Goal: Information Seeking & Learning: Stay updated

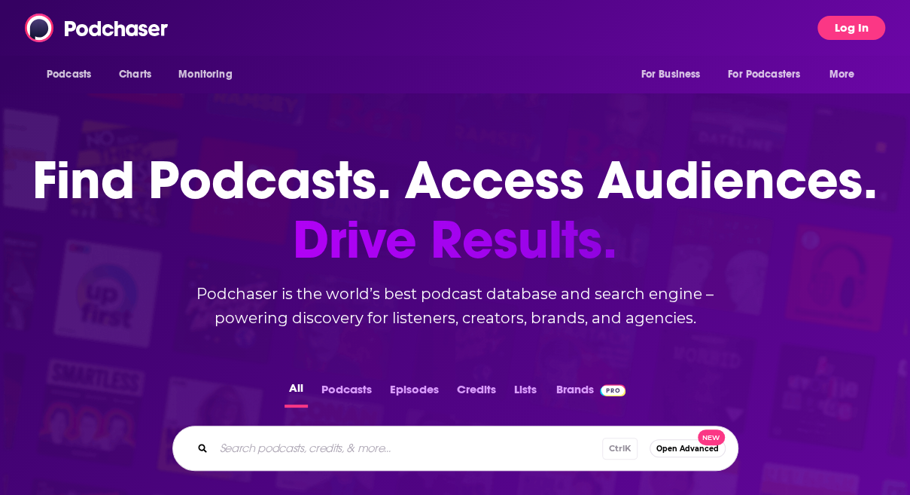
click at [828, 31] on button "Log In" at bounding box center [852, 28] width 68 height 24
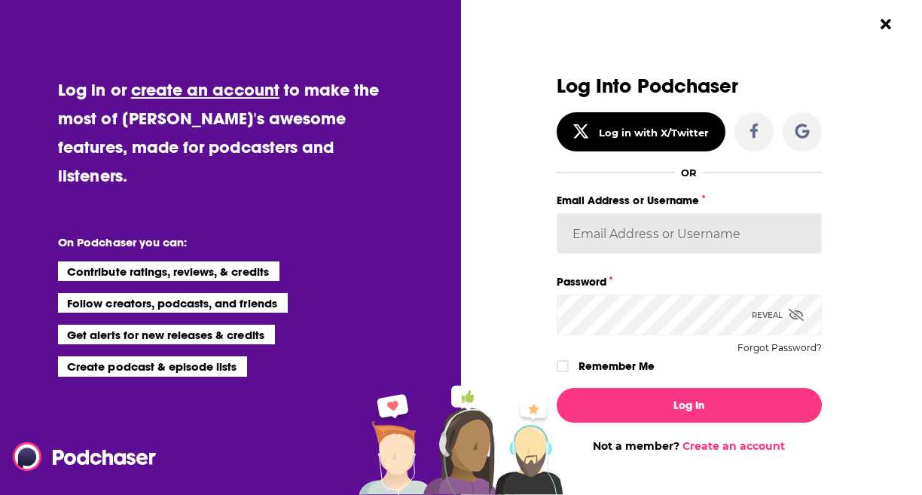
type input "[PERSON_NAME][EMAIL_ADDRESS][PERSON_NAME][DOMAIN_NAME]"
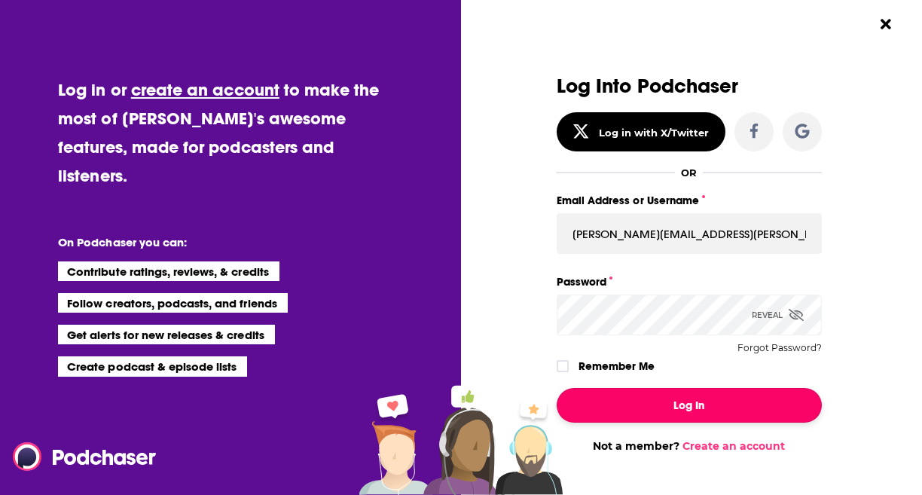
click at [670, 402] on button "Log In" at bounding box center [688, 405] width 265 height 35
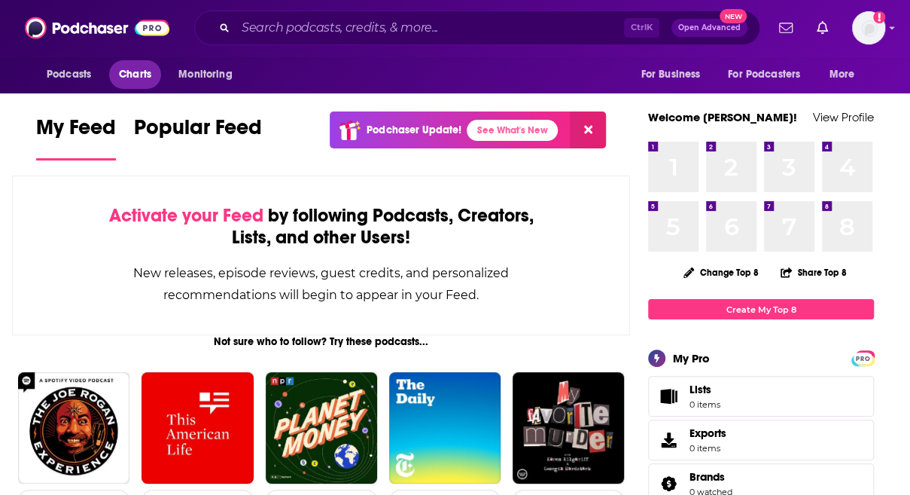
click at [147, 70] on span "Charts" at bounding box center [135, 74] width 32 height 21
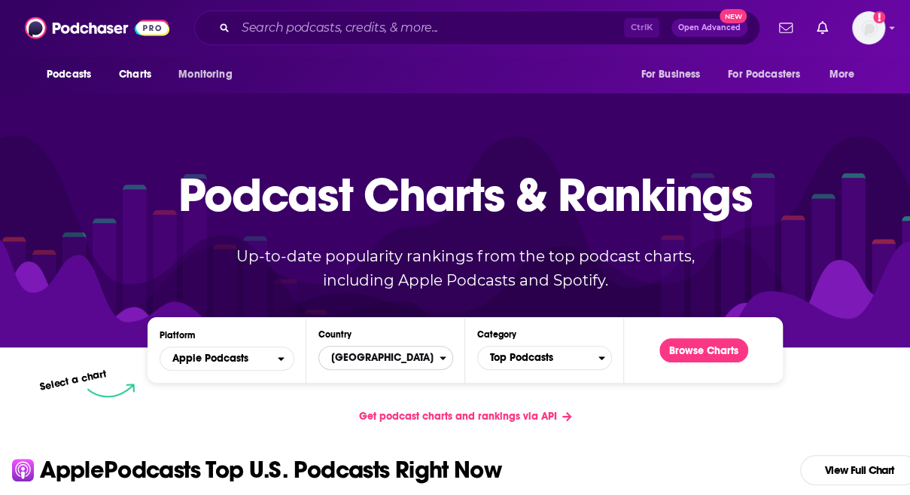
click at [364, 365] on span "[GEOGRAPHIC_DATA]" at bounding box center [379, 358] width 120 height 26
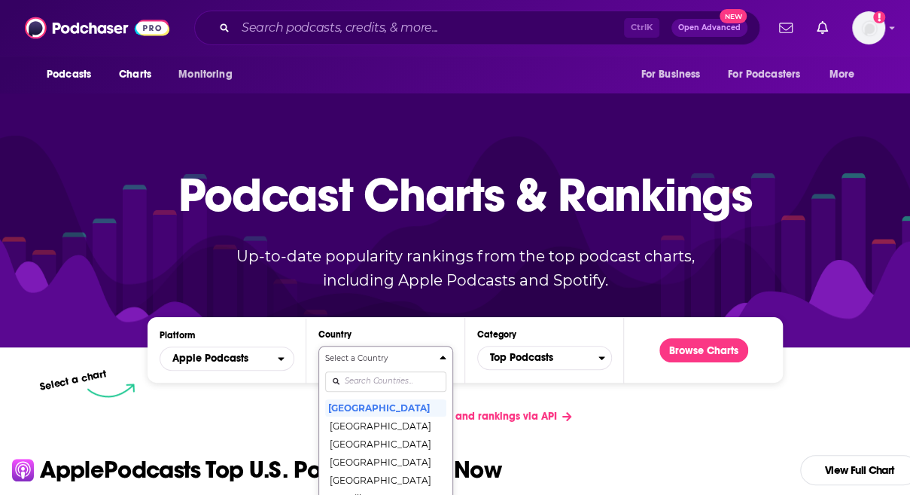
scroll to position [134, 0]
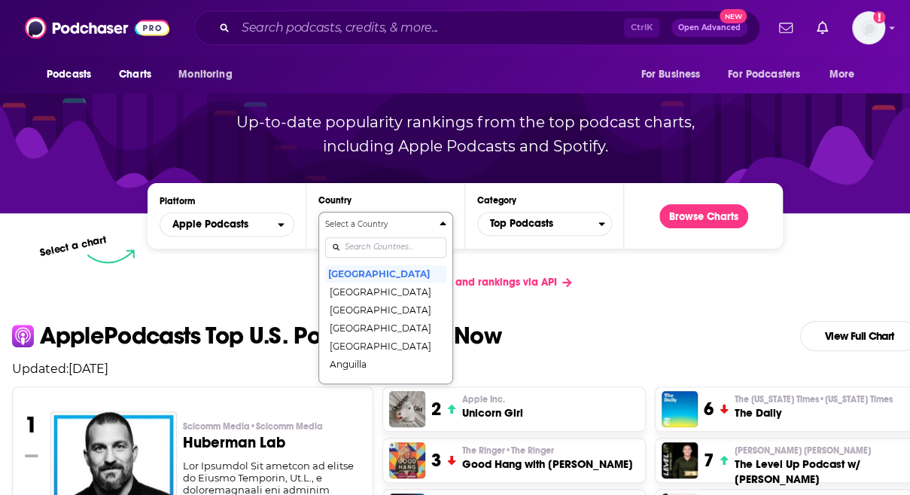
click at [363, 377] on button "Select a Country [GEOGRAPHIC_DATA] [GEOGRAPHIC_DATA] [GEOGRAPHIC_DATA] [GEOGRAP…" at bounding box center [385, 298] width 135 height 172
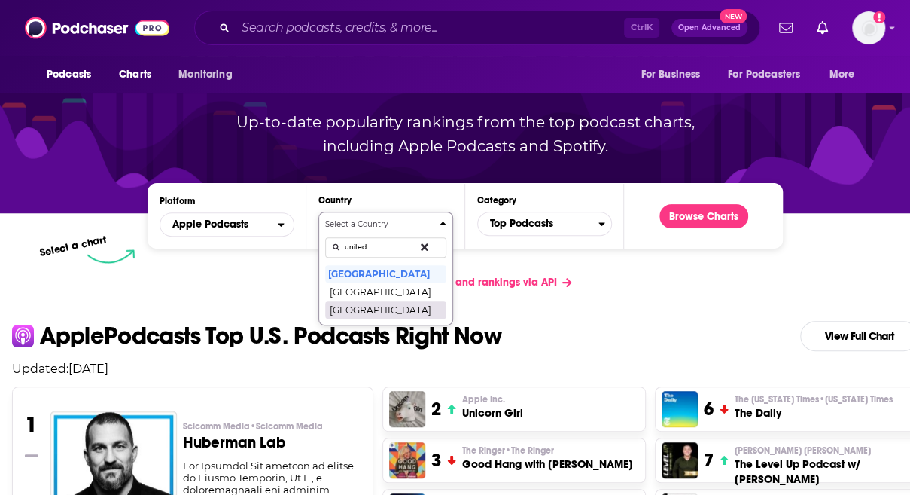
type input "united"
click at [383, 314] on button "[GEOGRAPHIC_DATA]" at bounding box center [385, 309] width 121 height 18
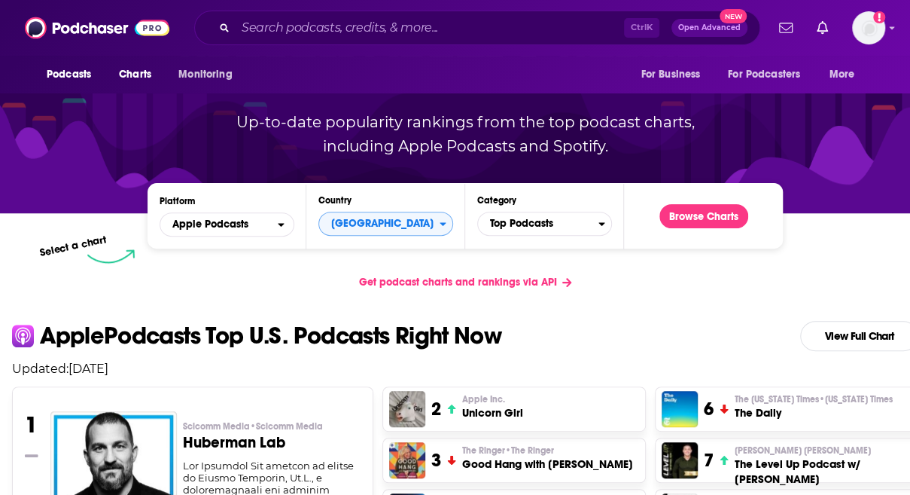
click at [697, 206] on div "Podcast Charts & Rankings Up-to-date popularity rankings from the top podcast c…" at bounding box center [465, 84] width 647 height 242
click at [697, 212] on button "Browse Charts" at bounding box center [704, 216] width 89 height 24
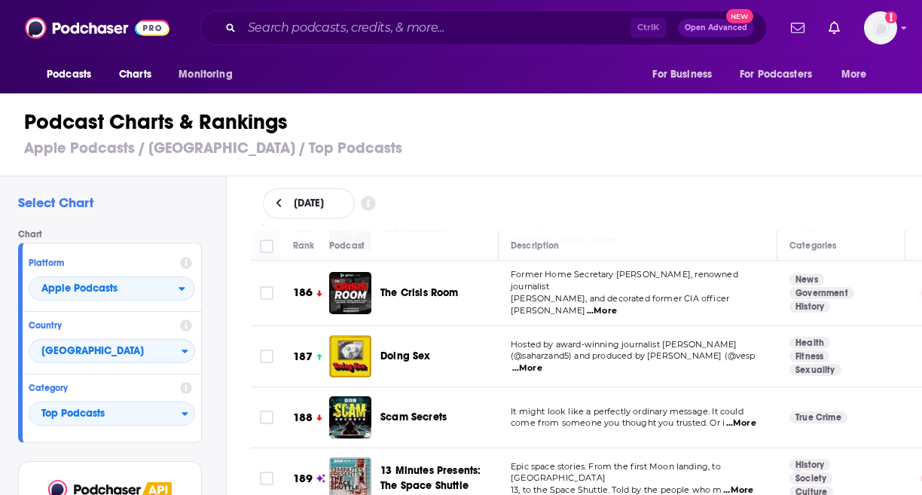
scroll to position [11524, 0]
